Goal: Find specific page/section: Find specific page/section

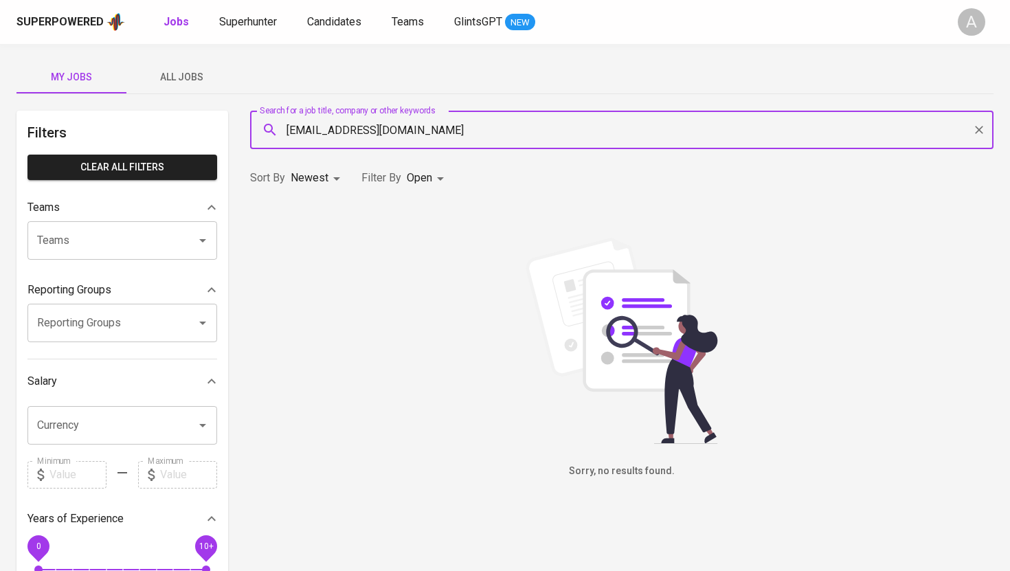
paste input "hi.qonitharisky"
click at [460, 123] on input "[EMAIL_ADDRESS][DOMAIN_NAME]" at bounding box center [625, 130] width 683 height 26
type input "v"
paste input "bautistarannya"
type input "[EMAIL_ADDRESS][DOMAIN_NAME]"
